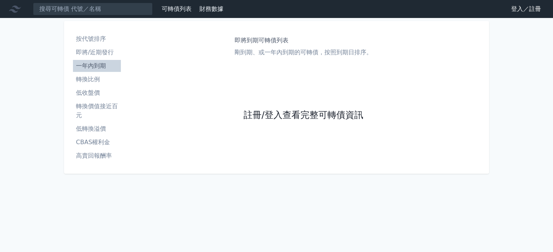
click at [262, 115] on link "註冊/登入查看完整可轉債資訊" at bounding box center [304, 115] width 120 height 12
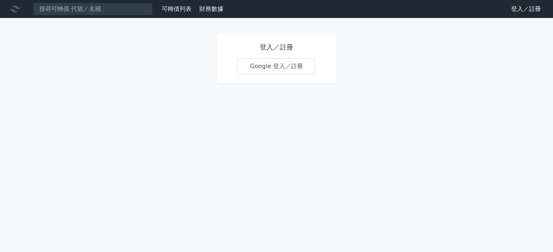
click at [263, 69] on link "Google 登入／註冊" at bounding box center [277, 66] width 78 height 16
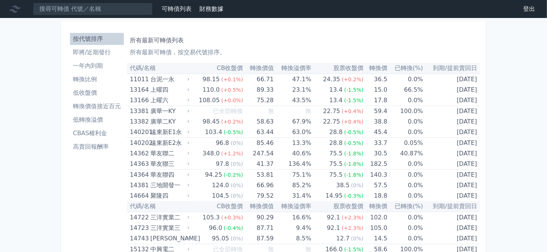
click at [104, 128] on link "CBAS權利金" at bounding box center [97, 133] width 54 height 12
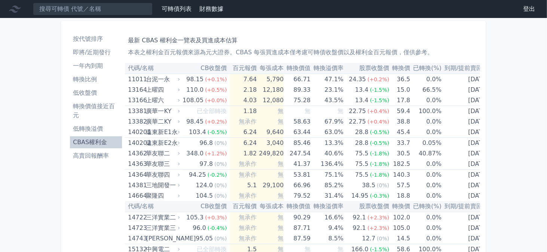
click at [108, 40] on li "按代號排序" at bounding box center [96, 38] width 52 height 9
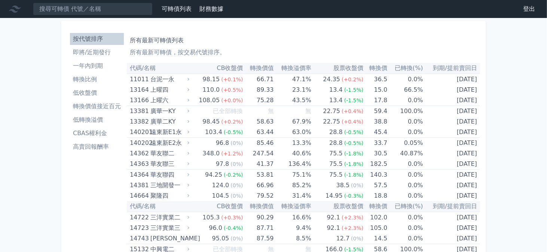
click at [102, 103] on li "轉換價值接近百元" at bounding box center [97, 106] width 54 height 9
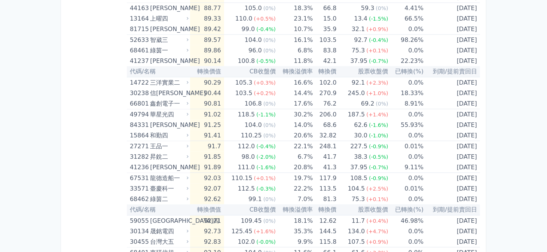
scroll to position [561, 0]
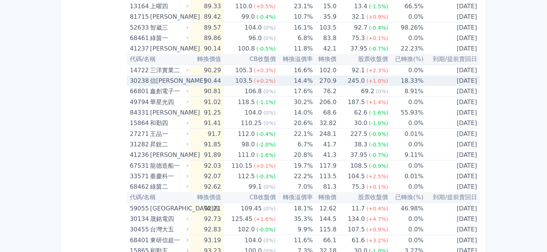
click at [234, 78] on td "103.5 (+0.2%)" at bounding box center [250, 81] width 52 height 10
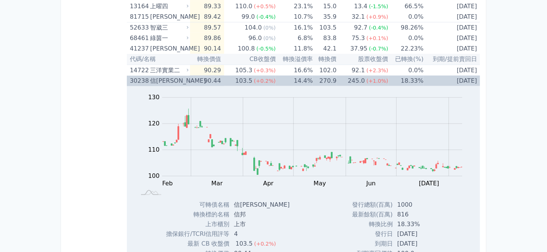
click at [234, 78] on td "103.5 (+0.2%)" at bounding box center [250, 81] width 52 height 10
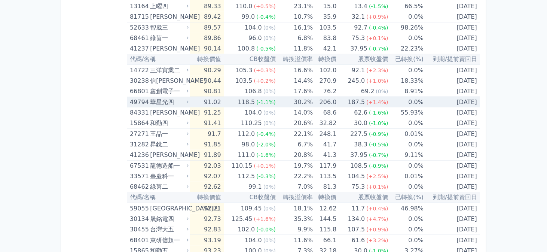
click at [198, 99] on td "91.02" at bounding box center [207, 102] width 34 height 11
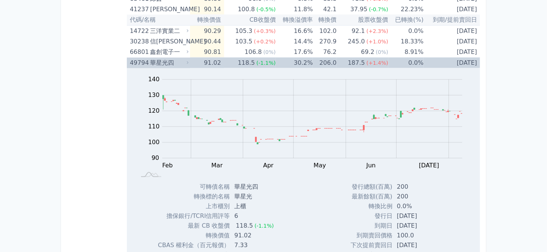
scroll to position [636, 0]
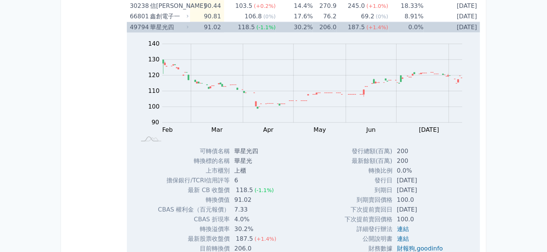
click at [192, 28] on td "91.02" at bounding box center [207, 27] width 34 height 11
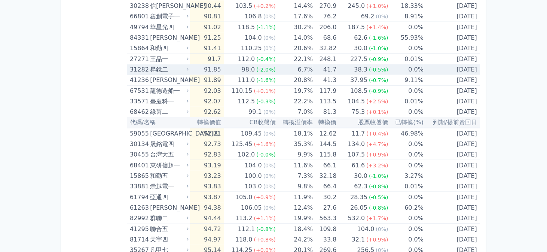
click at [196, 67] on td "91.85" at bounding box center [207, 69] width 34 height 10
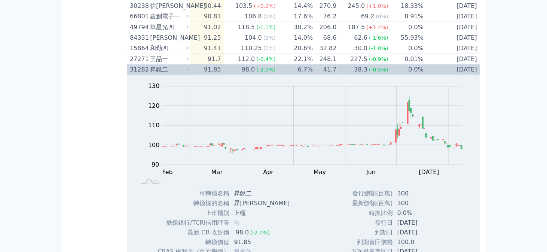
click at [181, 67] on div "昇銳二" at bounding box center [168, 69] width 37 height 10
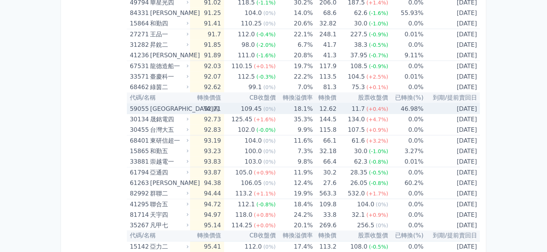
scroll to position [673, 0]
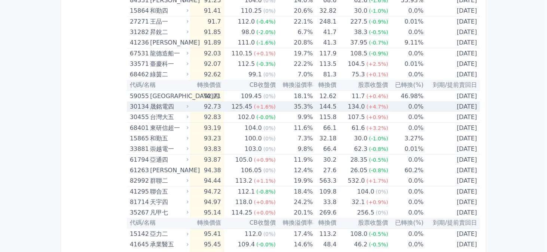
click at [177, 105] on div "晟銘電四" at bounding box center [168, 106] width 37 height 10
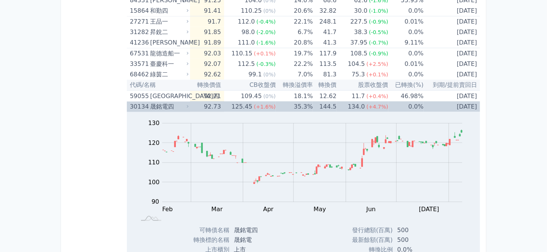
click at [235, 103] on div "125.45" at bounding box center [242, 106] width 24 height 10
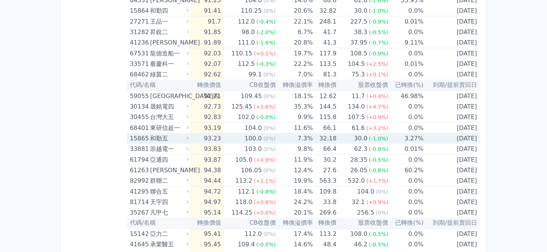
click at [220, 135] on td "93.23" at bounding box center [207, 138] width 34 height 10
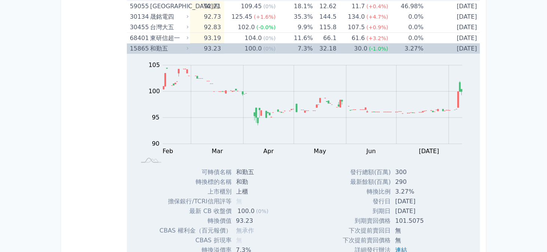
scroll to position [786, 0]
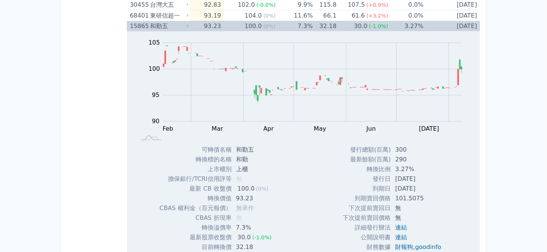
click at [193, 26] on td "93.23" at bounding box center [207, 26] width 34 height 10
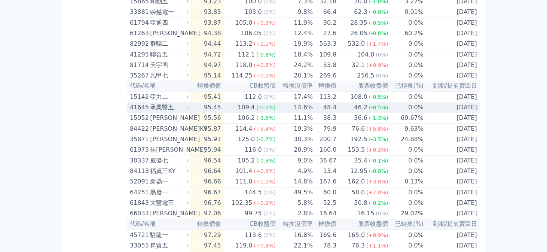
scroll to position [823, 0]
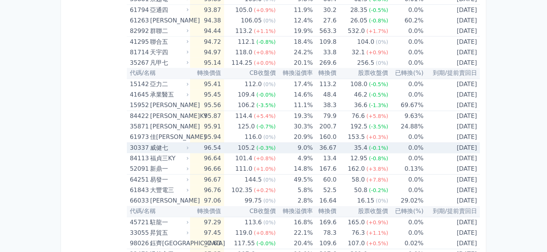
click at [184, 143] on div "威健七" at bounding box center [168, 148] width 37 height 10
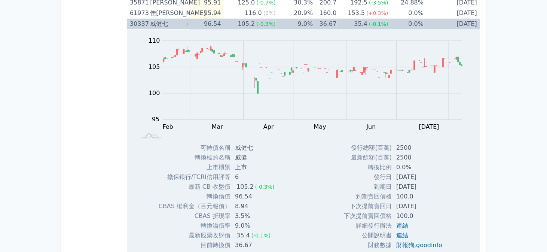
scroll to position [935, 0]
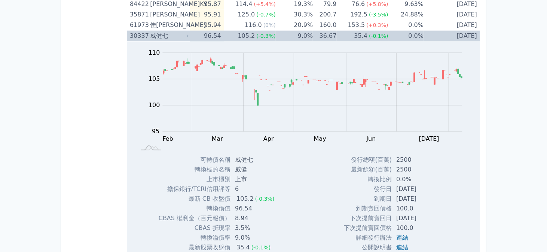
click at [200, 33] on td "96.54" at bounding box center [207, 36] width 34 height 11
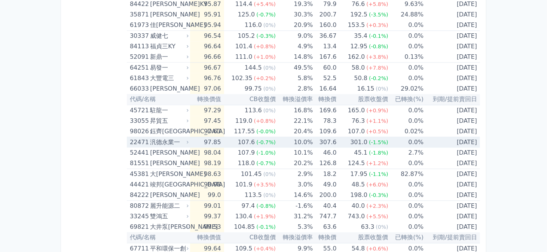
click at [181, 137] on div "汎德永業一" at bounding box center [168, 142] width 37 height 10
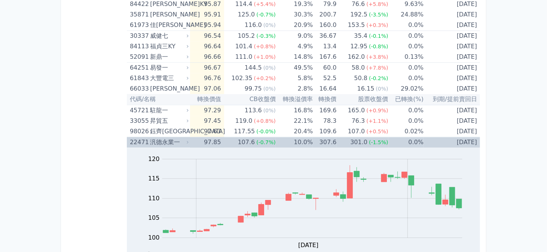
click at [252, 137] on div "107.6" at bounding box center [246, 142] width 20 height 10
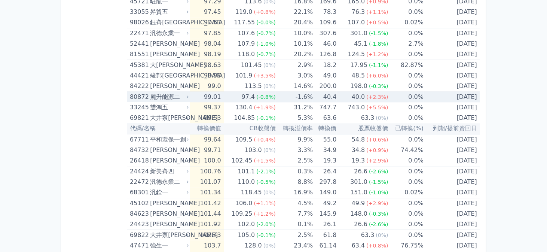
scroll to position [1047, 0]
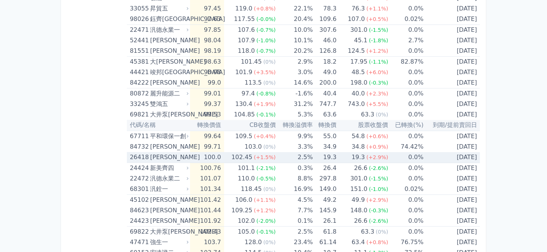
click at [232, 155] on td "102.45 (+1.5%)" at bounding box center [250, 157] width 52 height 11
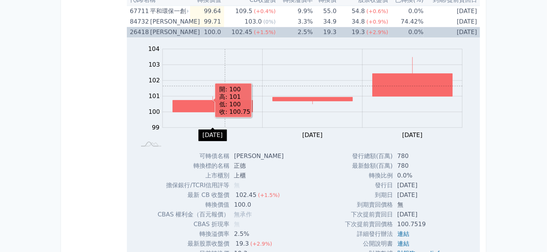
scroll to position [1160, 0]
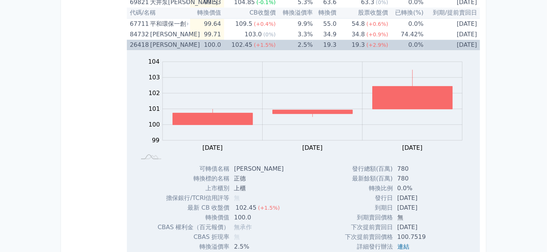
click at [219, 44] on td "100.0" at bounding box center [207, 45] width 34 height 10
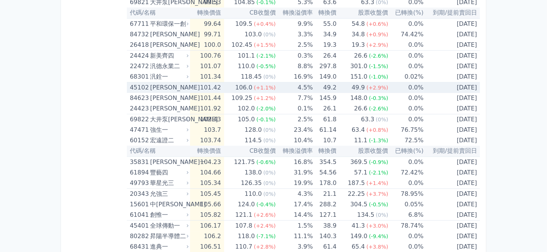
click at [215, 83] on td "101.42" at bounding box center [207, 87] width 34 height 11
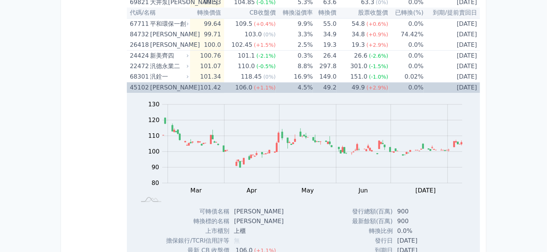
click at [254, 83] on div "106.0" at bounding box center [244, 87] width 20 height 10
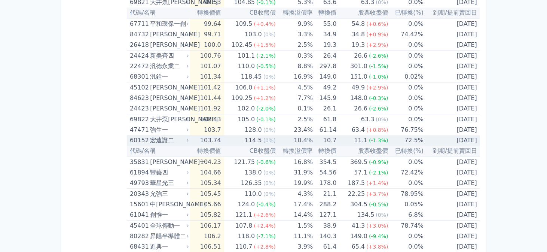
scroll to position [1197, 0]
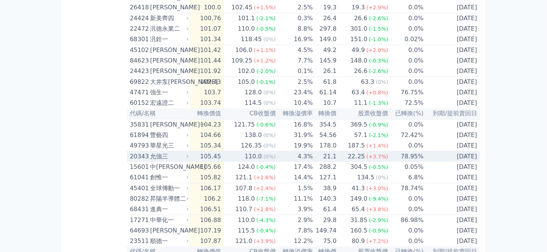
click at [232, 152] on td "110.0 (0%)" at bounding box center [250, 156] width 52 height 11
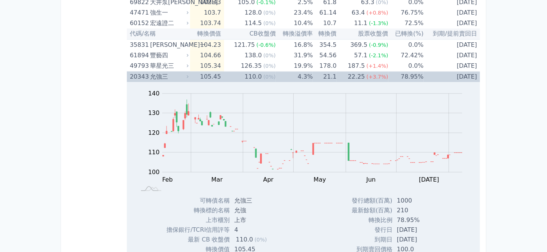
scroll to position [1235, 0]
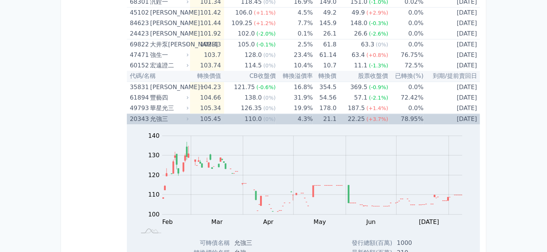
click at [233, 114] on td "110.0 (0%)" at bounding box center [250, 119] width 52 height 11
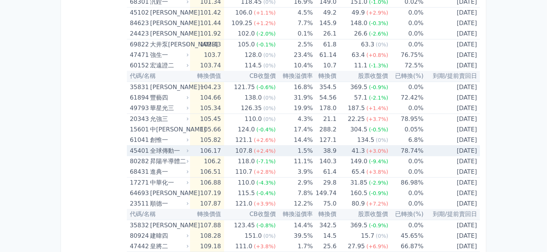
click at [213, 146] on td "106.17" at bounding box center [207, 151] width 34 height 11
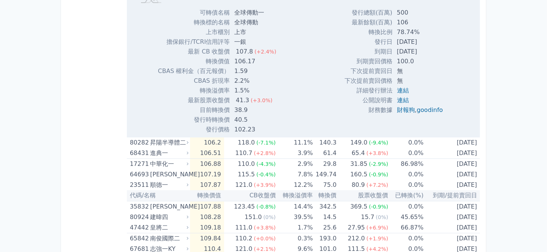
scroll to position [1272, 0]
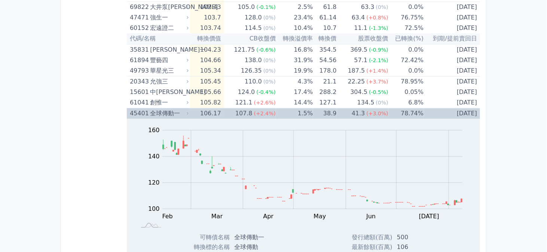
click at [221, 108] on td "106.17" at bounding box center [207, 113] width 34 height 11
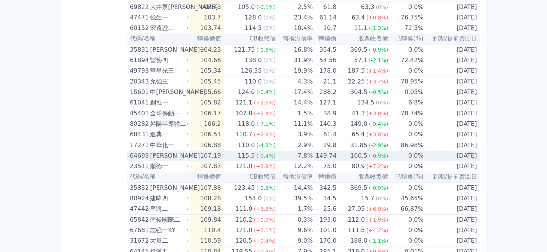
click at [214, 150] on td "107.19" at bounding box center [207, 155] width 34 height 10
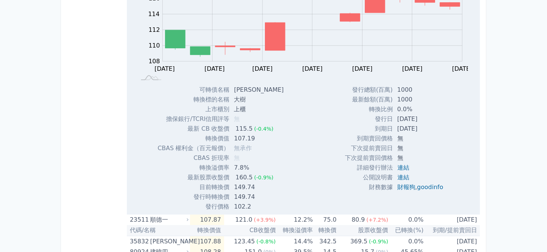
scroll to position [1496, 0]
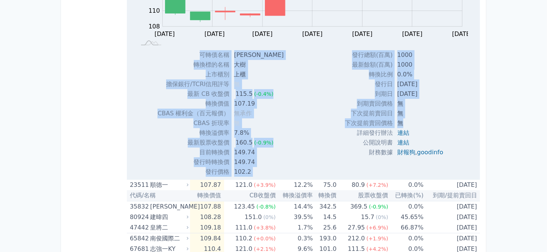
drag, startPoint x: 199, startPoint y: 44, endPoint x: 412, endPoint y: 119, distance: 224.9
click at [412, 119] on div "Zoom Out 114 104 106 108 110 112 114 116 118 120 L [DATE] [DATE] [DATE] Aug [DA…" at bounding box center [303, 56] width 353 height 240
copy div "lorem ips dolors am cons ad elit/SEDDoeiu t in UT lab 234.6 (-1.6%) etdo 688.65…"
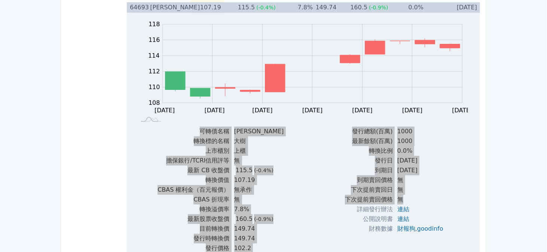
scroll to position [1459, 0]
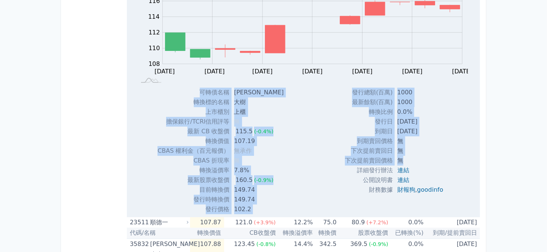
click at [416, 146] on td "無" at bounding box center [421, 151] width 56 height 10
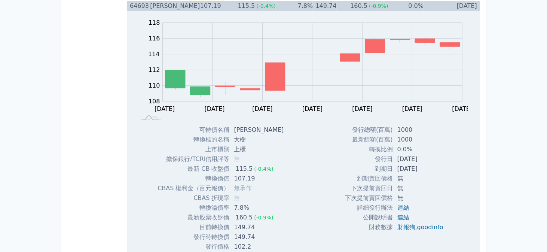
scroll to position [1347, 0]
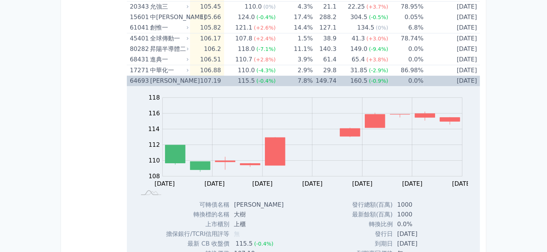
click at [193, 76] on td "107.19" at bounding box center [207, 81] width 34 height 10
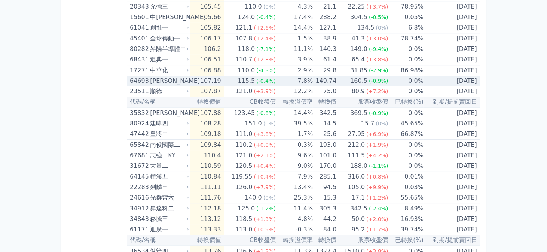
click at [187, 77] on div "[PERSON_NAME]" at bounding box center [168, 81] width 37 height 10
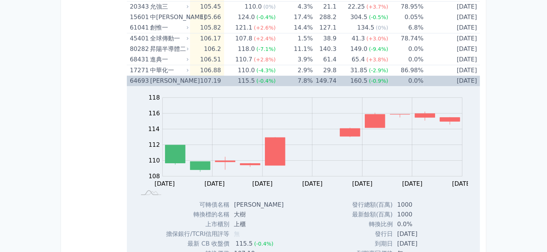
click at [187, 77] on div "[PERSON_NAME]" at bounding box center [168, 81] width 37 height 10
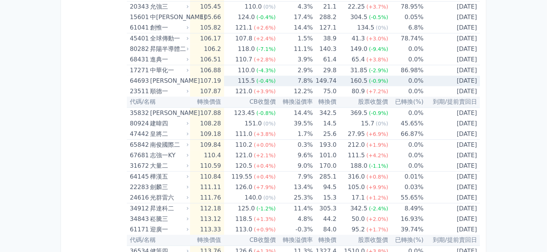
click at [187, 77] on div "[PERSON_NAME]" at bounding box center [168, 81] width 37 height 10
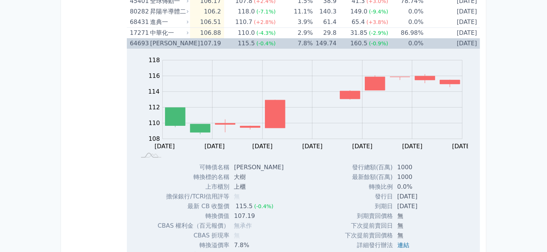
scroll to position [1384, 0]
click at [186, 38] on div "[PERSON_NAME]" at bounding box center [168, 43] width 37 height 10
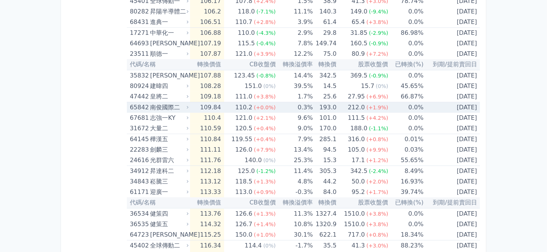
click at [172, 102] on div "南俊國際二" at bounding box center [168, 107] width 37 height 10
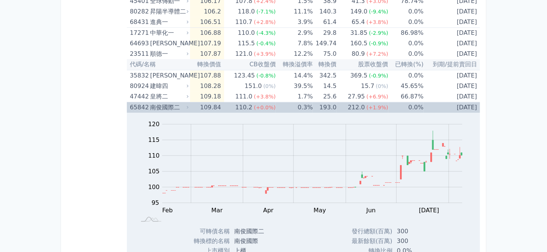
click at [276, 104] on td "0.3%" at bounding box center [294, 107] width 37 height 11
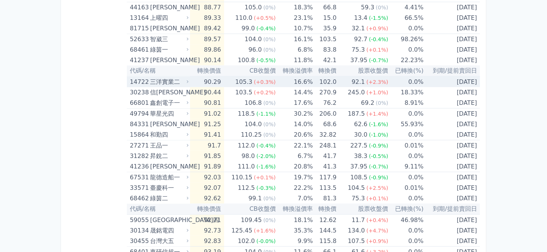
scroll to position [582, 0]
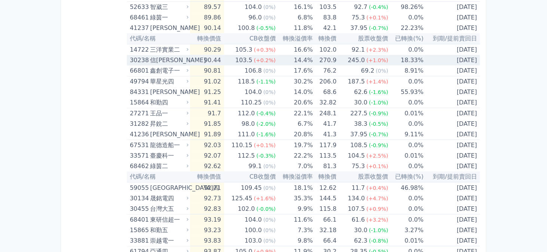
click at [236, 56] on td "103.5 (+0.2%)" at bounding box center [250, 60] width 52 height 10
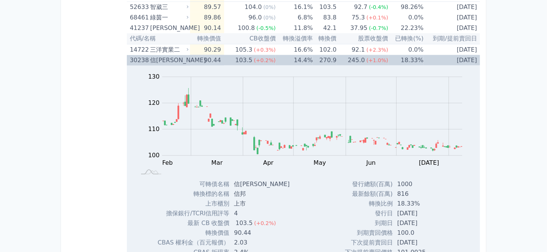
click at [236, 56] on td "103.5 (+0.2%)" at bounding box center [250, 60] width 52 height 10
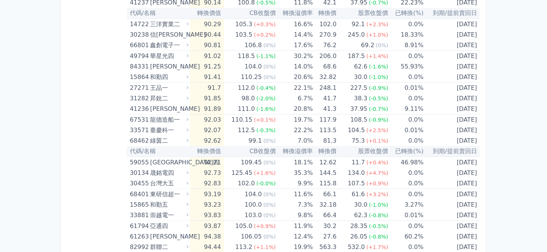
scroll to position [619, 0]
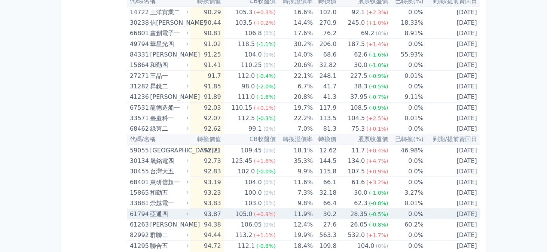
click at [236, 212] on td "105.0 (+0.9%)" at bounding box center [250, 214] width 52 height 11
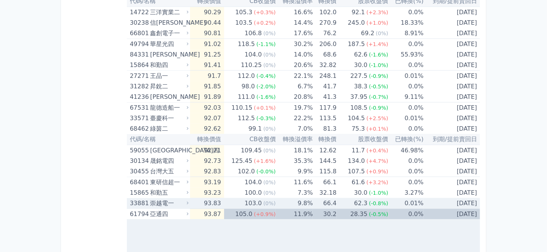
scroll to position [769, 0]
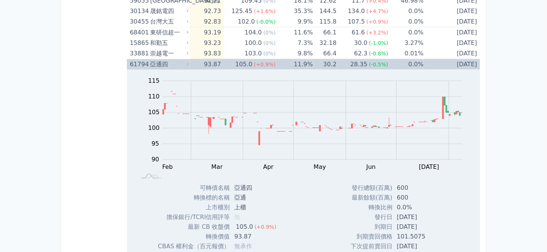
click at [234, 61] on td "105.0 (+0.9%)" at bounding box center [250, 64] width 52 height 11
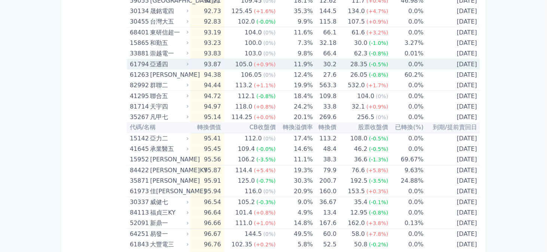
click at [181, 64] on div "亞通四" at bounding box center [168, 64] width 37 height 10
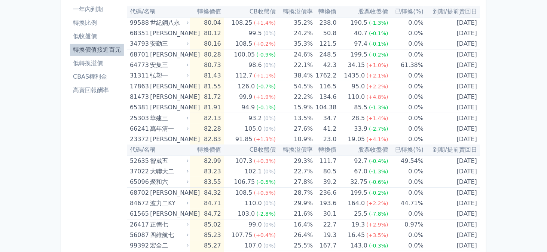
scroll to position [3, 0]
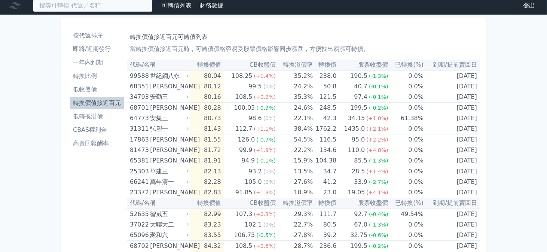
click at [67, 9] on input at bounding box center [93, 5] width 120 height 13
paste input "亞通"
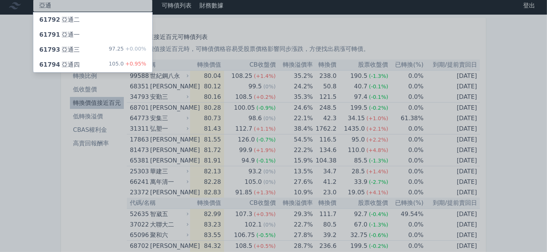
type input "亞通"
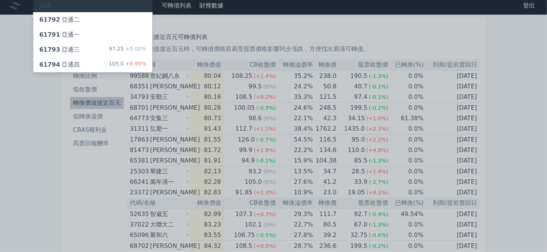
click at [53, 47] on span "61793" at bounding box center [49, 49] width 21 height 7
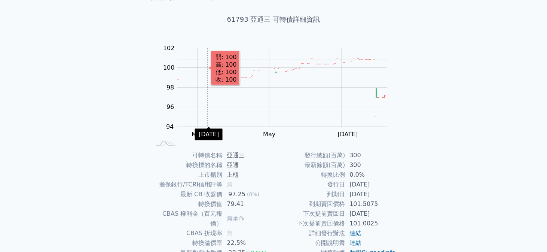
scroll to position [75, 0]
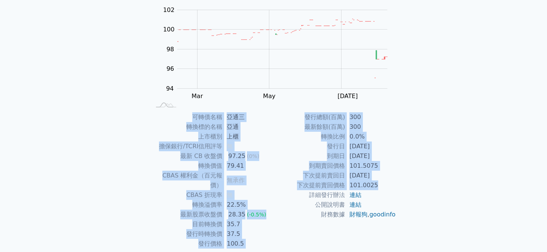
drag, startPoint x: 194, startPoint y: 117, endPoint x: 381, endPoint y: 183, distance: 198.4
click at [381, 183] on div "可轉債名稱 亞通三 轉換標的名稱 亞通 上市櫃別 上櫃 擔保銀行/TCRI信用評等 無 最新 CB 收盤價 97.25 (0%) 轉換價值 79.41 CBA…" at bounding box center [273, 180] width 263 height 136
copy div "lorem ips dolors am cons ad elit/SEDDoeiu t in UT lab 04.48 (3%) etdo 59.76 MAG…"
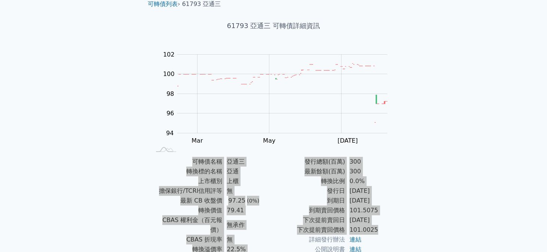
scroll to position [0, 0]
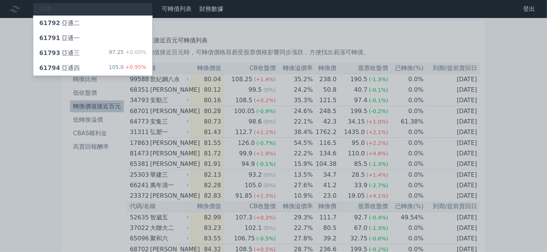
scroll to position [3, 0]
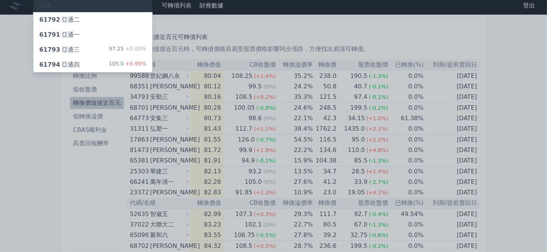
click at [83, 59] on div "61794 亞通四 105.0 +0.95%" at bounding box center [92, 64] width 119 height 15
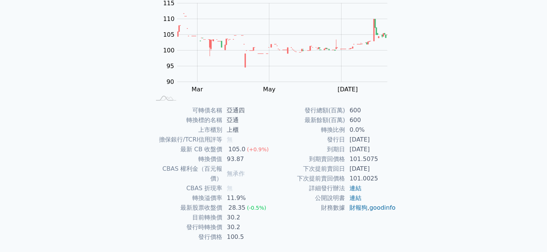
scroll to position [94, 0]
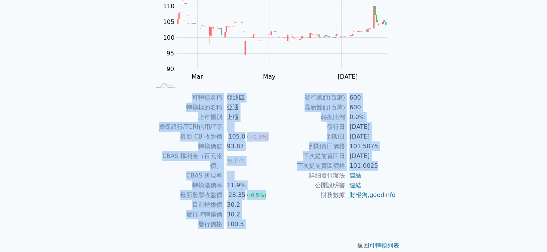
drag, startPoint x: 191, startPoint y: 97, endPoint x: 368, endPoint y: 162, distance: 188.4
click at [382, 167] on div "可轉債名稱 亞通四 轉換標的名稱 亞通 上市櫃別 上櫃 擔保銀行/TCRI信用評等 無 最新 CB 收盤價 105.0 (+0.9%) 轉換價值 93.87 …" at bounding box center [273, 161] width 263 height 136
copy div "lorem ips dolors am cons ad elit/SEDDoeiu t in UT lab 530.9 (+1.7%) etdo 46.99 …"
